Goal: Complete application form

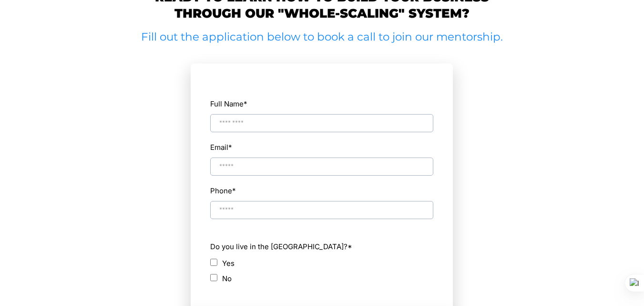
scroll to position [525, 0]
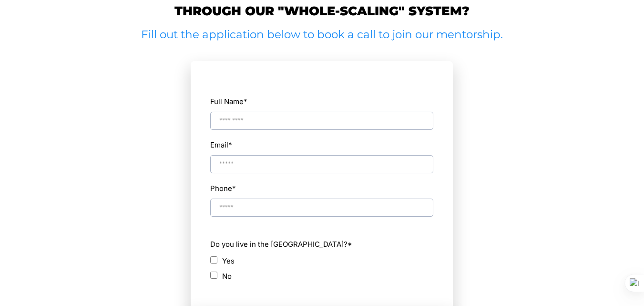
click at [345, 112] on input "Full Name *" at bounding box center [321, 121] width 223 height 18
type input "**********"
click at [306, 155] on input "Email *" at bounding box center [321, 164] width 223 height 18
type input "**********"
click at [273, 198] on input "Phone *" at bounding box center [321, 207] width 223 height 18
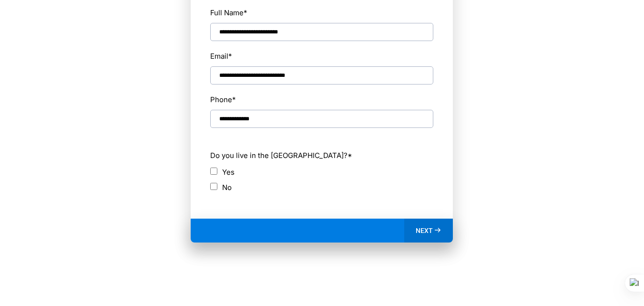
scroll to position [620, 0]
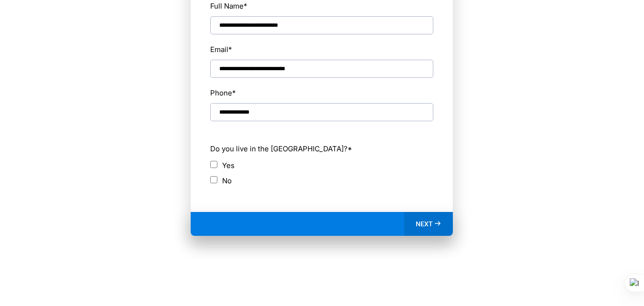
type input "**********"
click at [423, 212] on div "NEXT" at bounding box center [429, 224] width 49 height 24
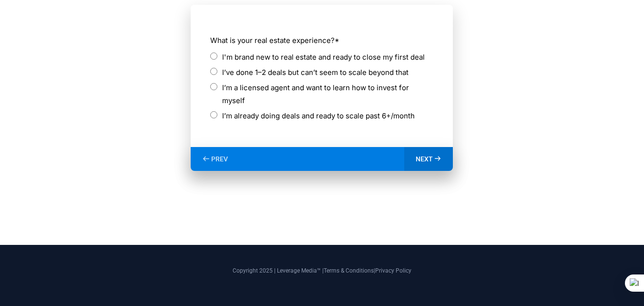
scroll to position [549, 0]
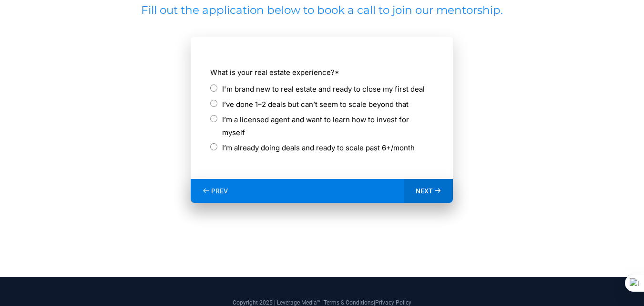
click at [441, 187] on icon at bounding box center [438, 191] width 8 height 8
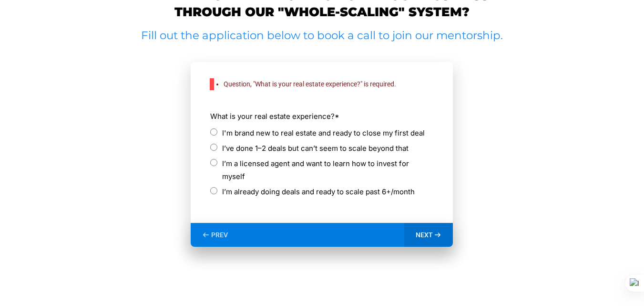
scroll to position [520, 0]
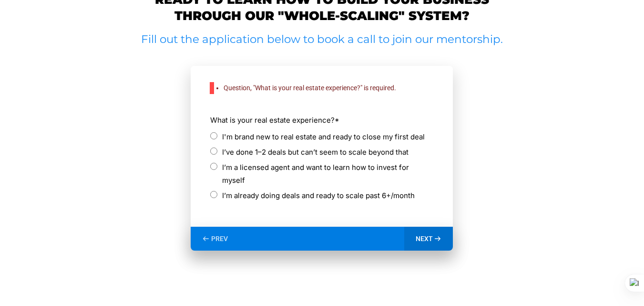
click at [275, 130] on label "I'm brand new to real estate and ready to close my first deal" at bounding box center [323, 136] width 203 height 13
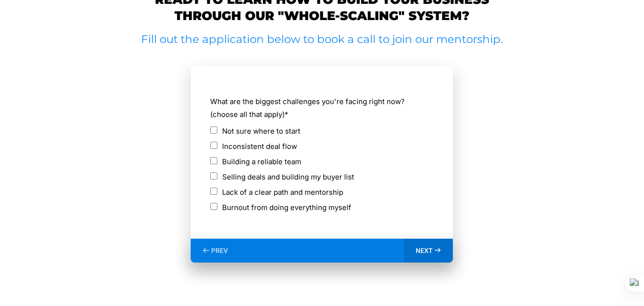
click at [423, 246] on span "NEXT" at bounding box center [424, 250] width 17 height 9
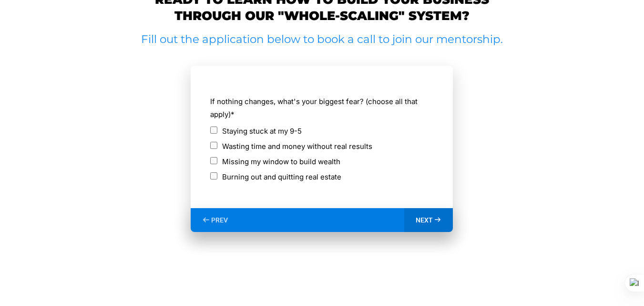
click at [214, 155] on div "Missing my window to build wealth" at bounding box center [321, 161] width 223 height 13
click at [430, 216] on span "NEXT" at bounding box center [424, 220] width 17 height 9
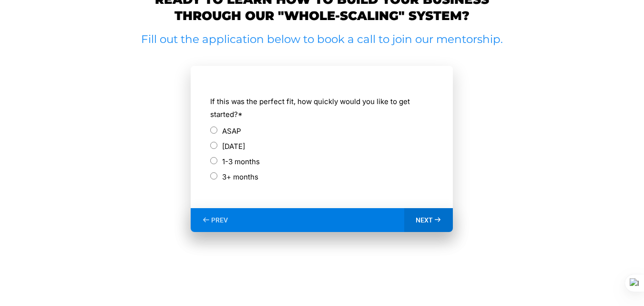
click at [233, 124] on label "ASAP" at bounding box center [231, 130] width 19 height 13
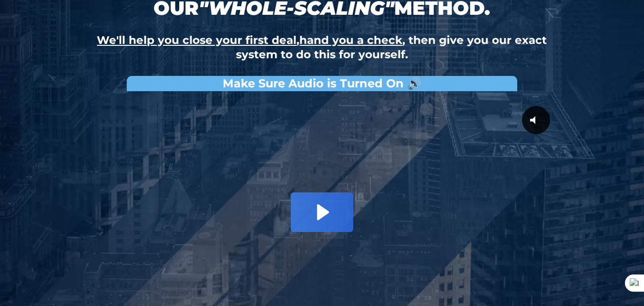
scroll to position [0, 0]
